Goal: Transaction & Acquisition: Purchase product/service

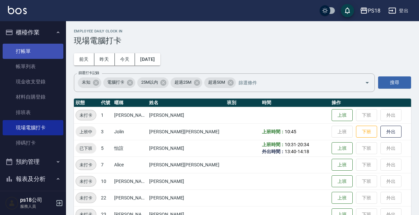
drag, startPoint x: 35, startPoint y: 52, endPoint x: 55, endPoint y: 49, distance: 20.6
click at [35, 52] on link "打帳單" at bounding box center [33, 51] width 61 height 15
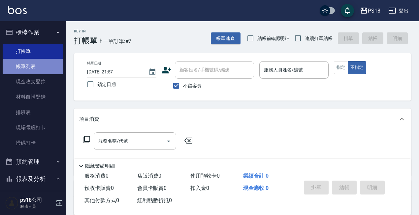
click at [42, 67] on link "帳單列表" at bounding box center [33, 66] width 61 height 15
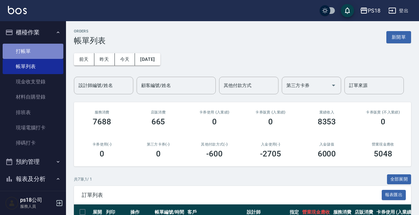
click at [48, 54] on link "打帳單" at bounding box center [33, 51] width 61 height 15
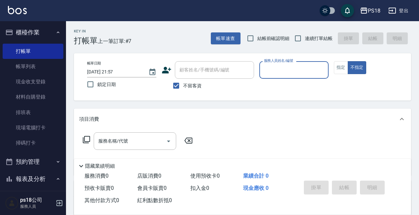
click at [312, 40] on span "連續打單結帳" at bounding box center [319, 38] width 28 height 7
click at [305, 40] on input "連續打單結帳" at bounding box center [298, 38] width 14 height 14
checkbox input "true"
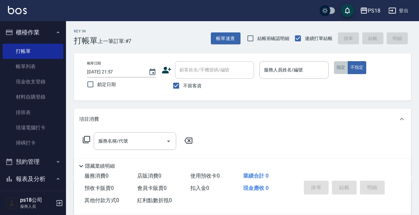
click at [341, 72] on button "指定" at bounding box center [341, 67] width 14 height 13
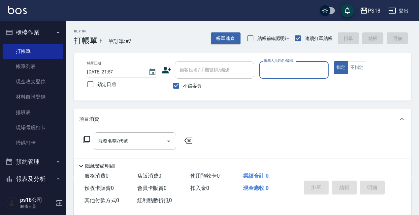
click at [297, 78] on div "服務人員姓名/編號" at bounding box center [294, 69] width 69 height 17
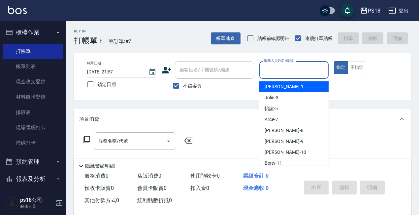
type input "0"
type input "2"
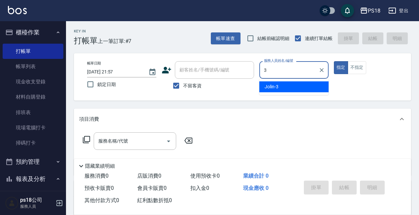
type input "3"
type button "true"
type input "Jolin-3"
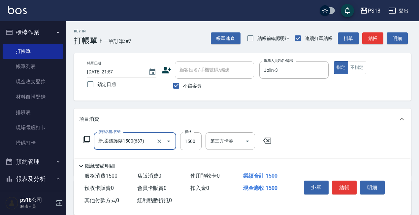
type input "新.柔漾護髮1500(637)"
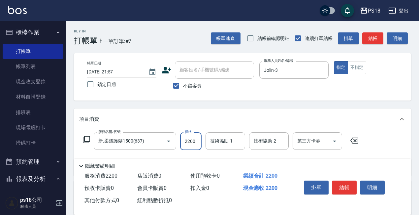
type input "2200"
type input "Jolin-3"
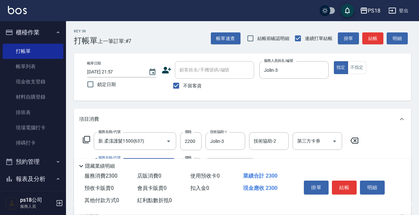
type input "電棒造型(504)"
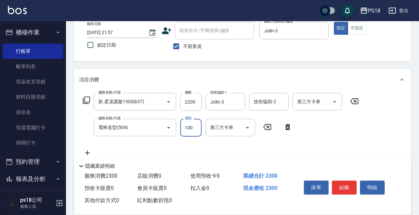
scroll to position [99, 0]
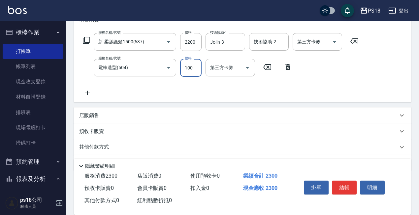
drag, startPoint x: 339, startPoint y: 188, endPoint x: 339, endPoint y: 180, distance: 7.6
click at [339, 188] on button "結帳" at bounding box center [344, 187] width 25 height 14
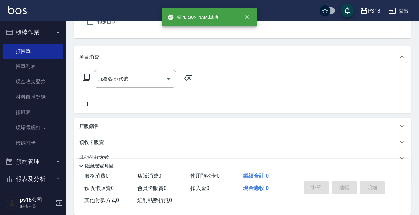
scroll to position [0, 0]
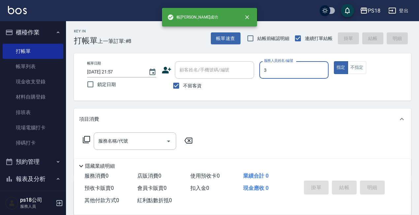
type input "Jolin-3"
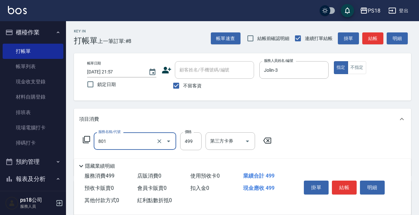
type input "舒壓洗499(801)"
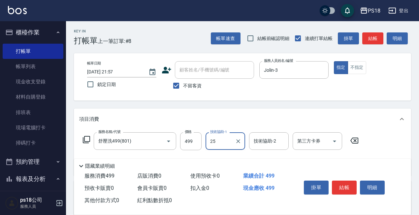
type input "小卉-25"
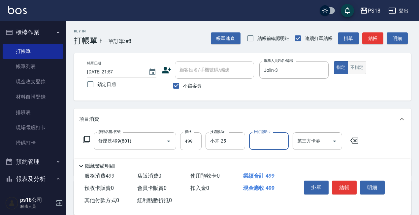
click at [358, 63] on button "不指定" at bounding box center [357, 67] width 18 height 13
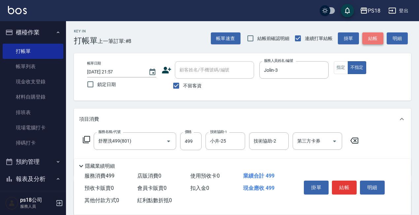
drag, startPoint x: 374, startPoint y: 36, endPoint x: 347, endPoint y: 56, distance: 33.4
click at [373, 36] on button "結帳" at bounding box center [373, 38] width 21 height 12
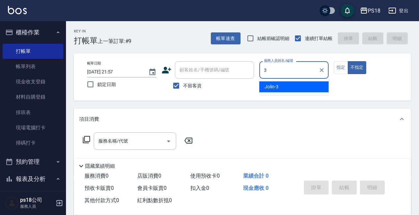
type input "Jolin-3"
type button "false"
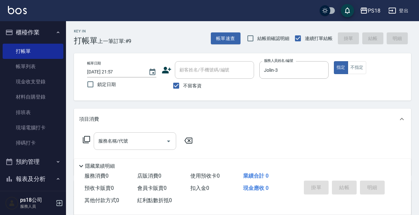
click at [134, 135] on div "服務名稱/代號" at bounding box center [135, 140] width 83 height 17
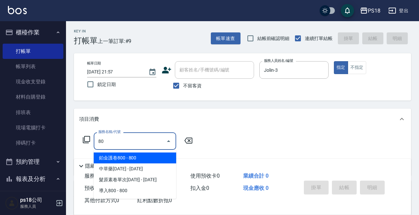
type input "802"
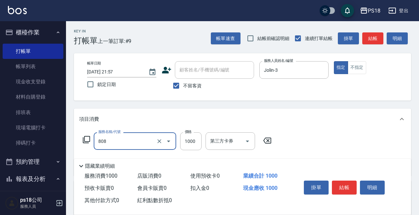
type input "髮原素頭皮1000(808)"
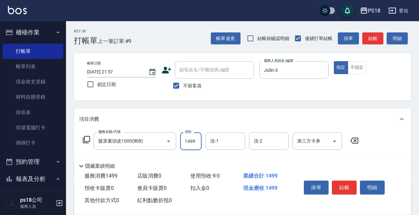
type input "1499"
type input "小卉-25"
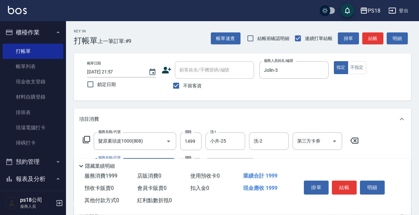
type input "單剪500(302)"
type input "500"
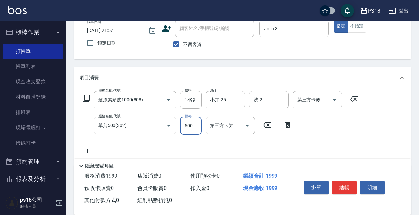
scroll to position [119, 0]
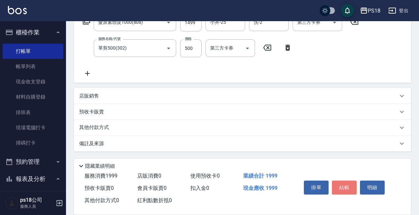
click at [347, 181] on button "結帳" at bounding box center [344, 187] width 25 height 14
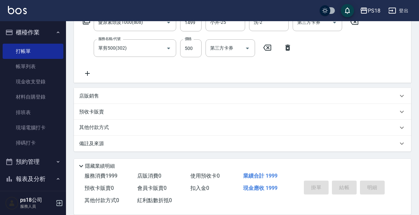
type input "2025/08/17 21:58"
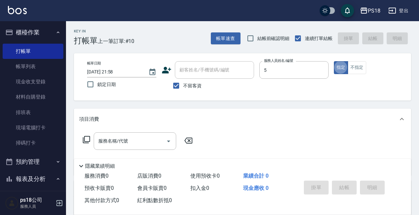
type input "怡諠-5"
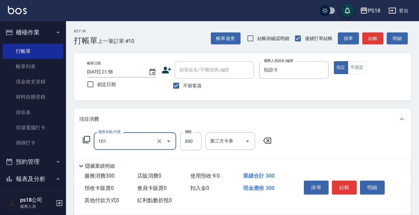
type input "洗髮300(101)"
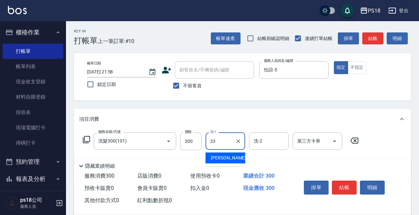
type input "李羽忻-33"
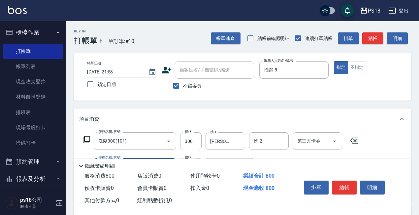
type input "單剪500(302)"
type input "250"
click at [362, 69] on button "不指定" at bounding box center [357, 67] width 18 height 13
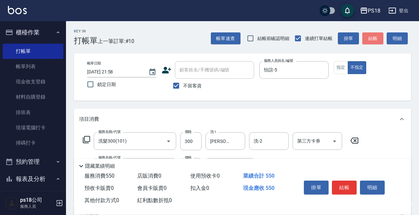
drag, startPoint x: 375, startPoint y: 43, endPoint x: 364, endPoint y: 53, distance: 15.0
click at [375, 43] on button "結帳" at bounding box center [373, 38] width 21 height 12
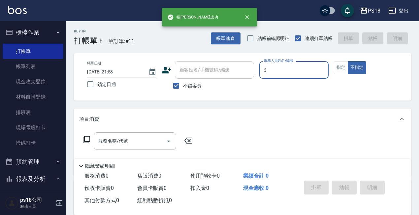
type input "Jolin-3"
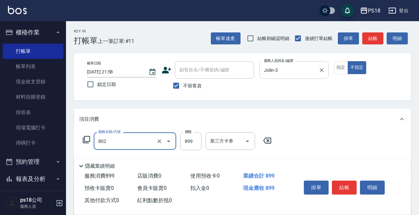
type input "舒壓洗899(802)"
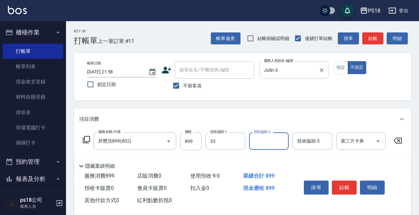
type input "李羽忻-33"
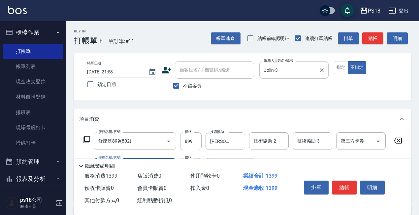
type input "單剪500(302)"
click at [363, 43] on button "結帳" at bounding box center [373, 38] width 21 height 12
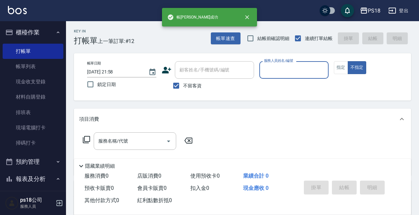
scroll to position [168, 0]
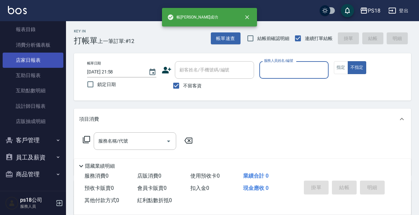
click at [35, 62] on link "店家日報表" at bounding box center [33, 59] width 61 height 15
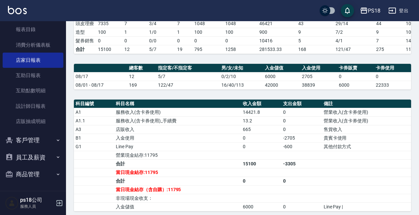
scroll to position [231, 0]
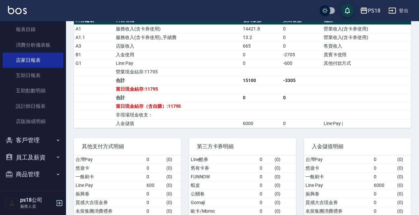
click at [339, 84] on td "a dense table" at bounding box center [366, 80] width 89 height 9
click at [381, 110] on td "a dense table" at bounding box center [366, 106] width 89 height 9
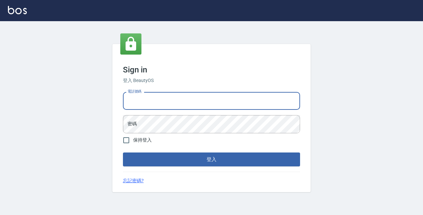
click at [162, 101] on input "電話號碼" at bounding box center [211, 101] width 177 height 18
type input "89729295"
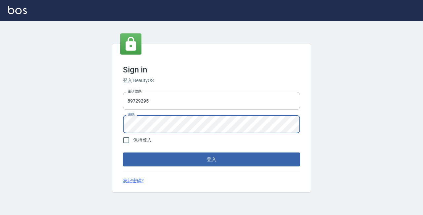
click at [123, 152] on button "登入" at bounding box center [211, 159] width 177 height 14
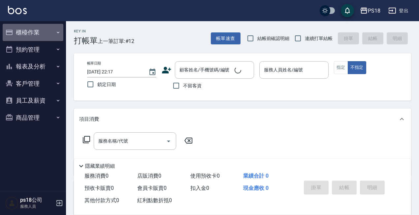
click at [47, 29] on button "櫃檯作業" at bounding box center [33, 32] width 61 height 17
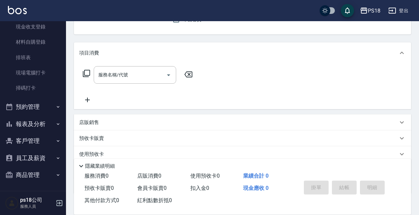
scroll to position [55, 0]
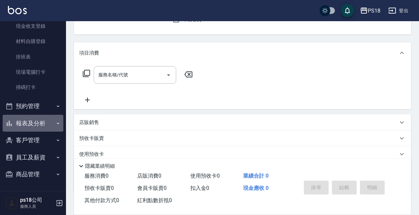
click at [33, 119] on button "報表及分析" at bounding box center [33, 123] width 61 height 17
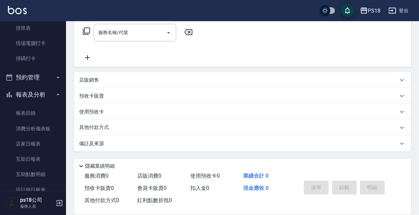
scroll to position [155, 0]
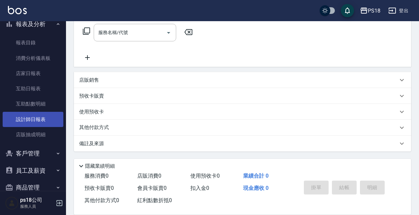
click at [29, 122] on link "設計師日報表" at bounding box center [33, 119] width 61 height 15
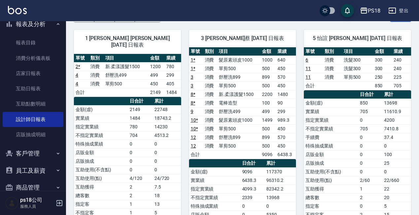
scroll to position [33, 0]
